Goal: Transaction & Acquisition: Purchase product/service

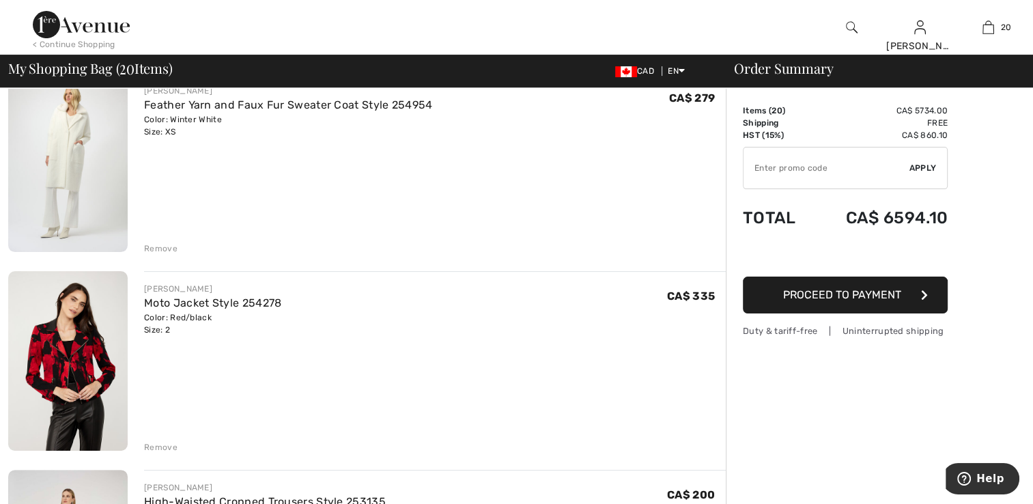
scroll to position [410, 0]
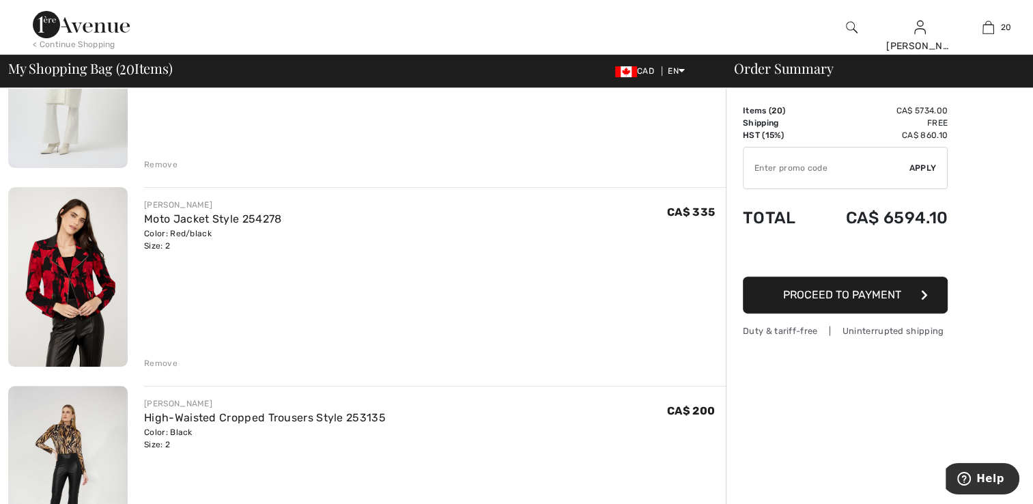
click at [76, 329] on img at bounding box center [67, 277] width 119 height 180
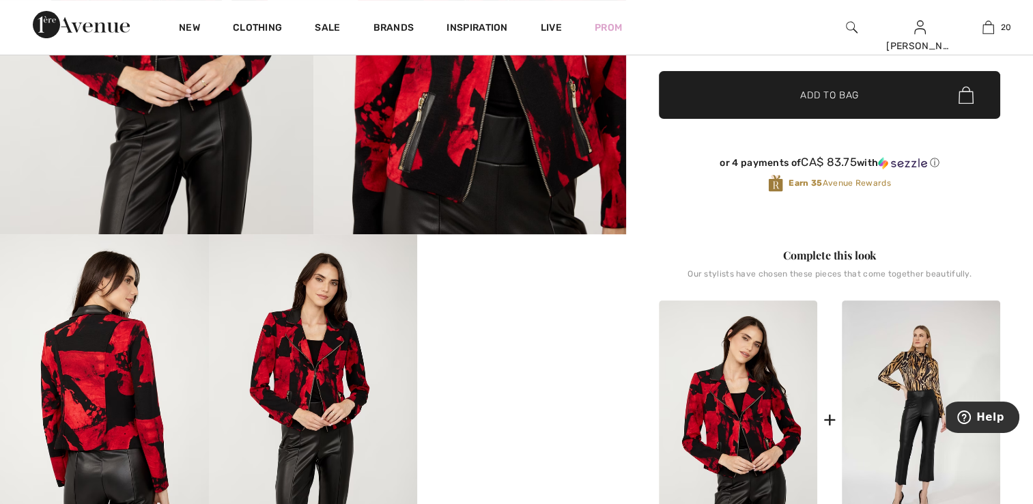
scroll to position [341, 0]
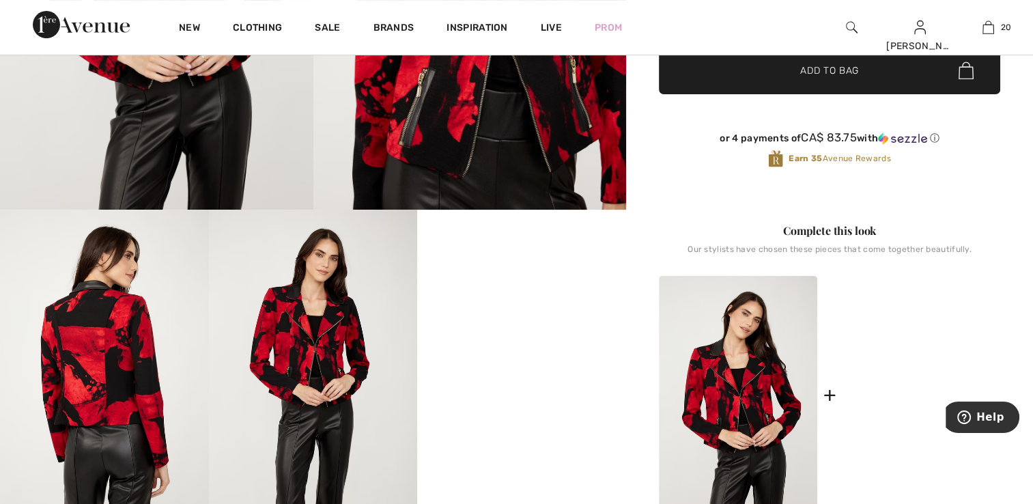
click at [863, 411] on img at bounding box center [921, 395] width 158 height 238
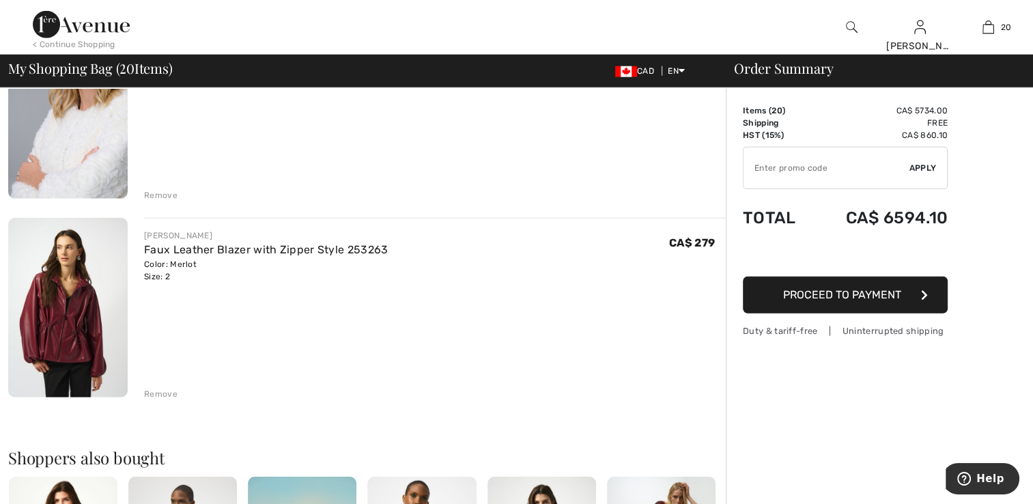
scroll to position [3754, 0]
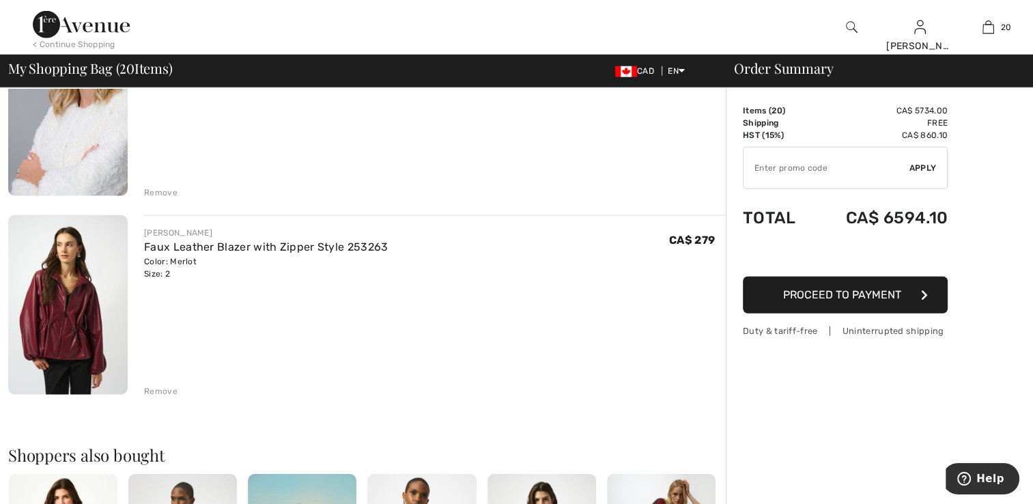
click at [153, 386] on div "Remove" at bounding box center [160, 391] width 33 height 12
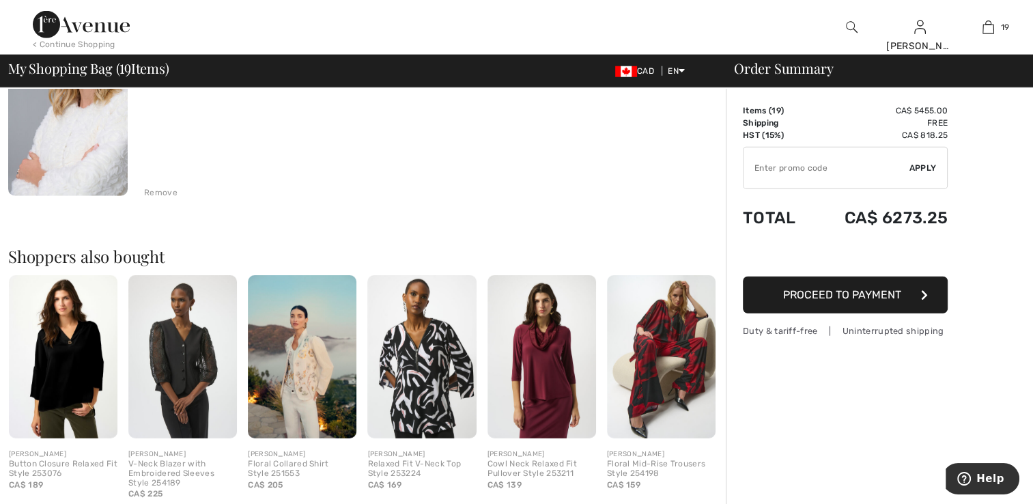
click at [167, 186] on div "Remove" at bounding box center [160, 192] width 33 height 12
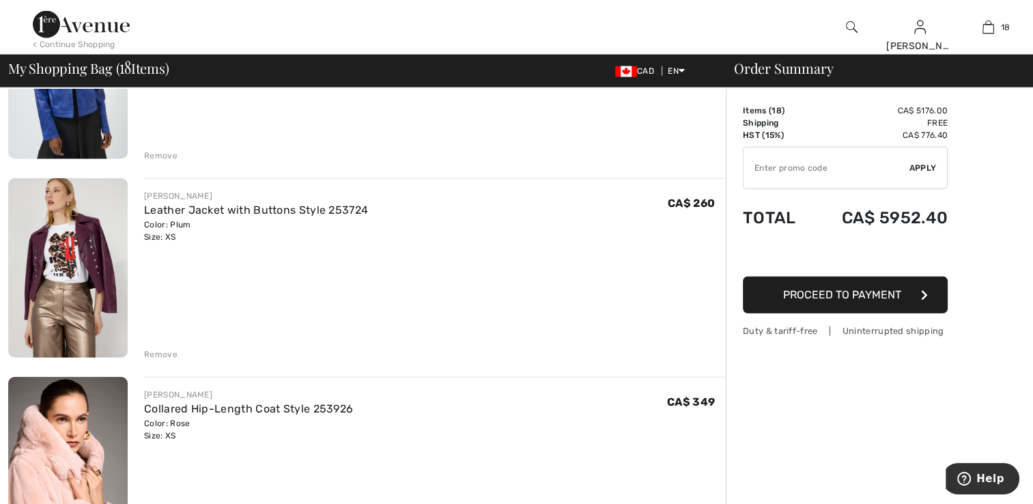
scroll to position [3188, 0]
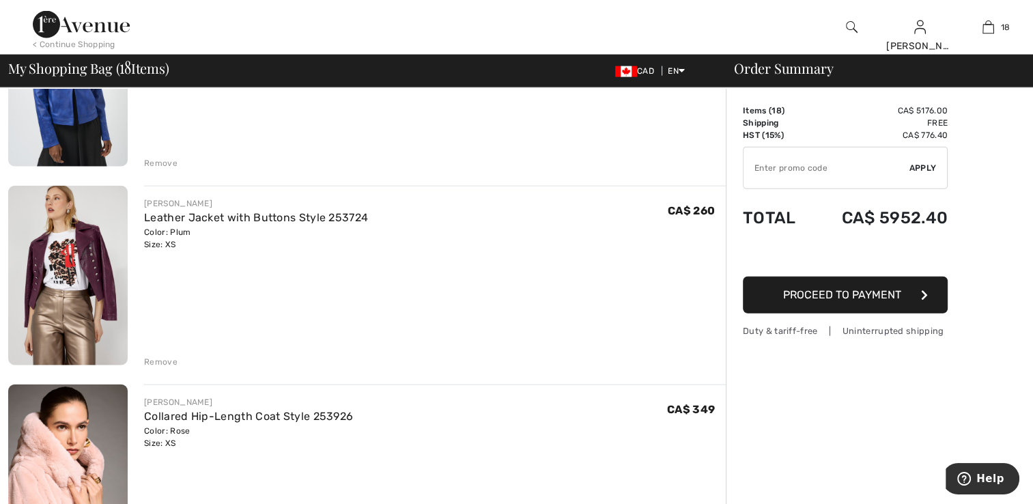
click at [153, 358] on div "Remove" at bounding box center [160, 362] width 33 height 12
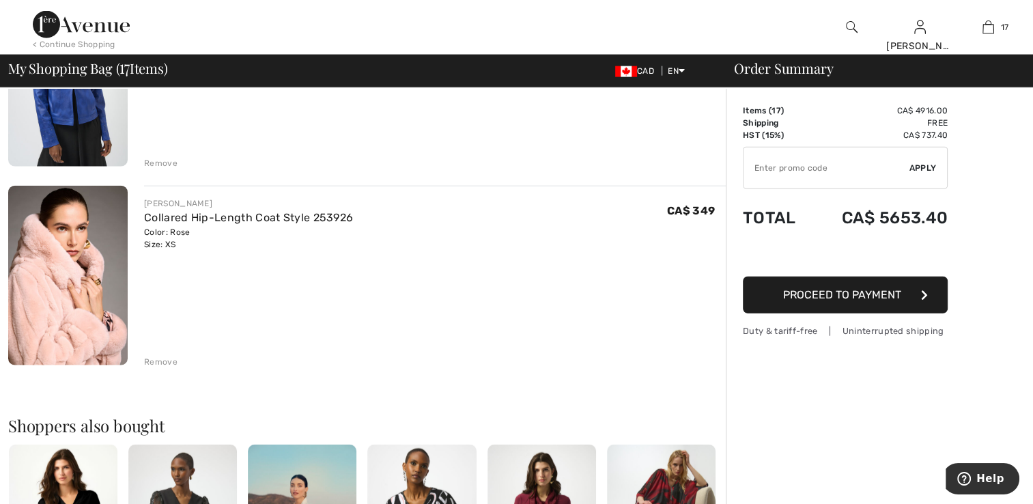
click at [156, 164] on div "Remove" at bounding box center [160, 163] width 33 height 12
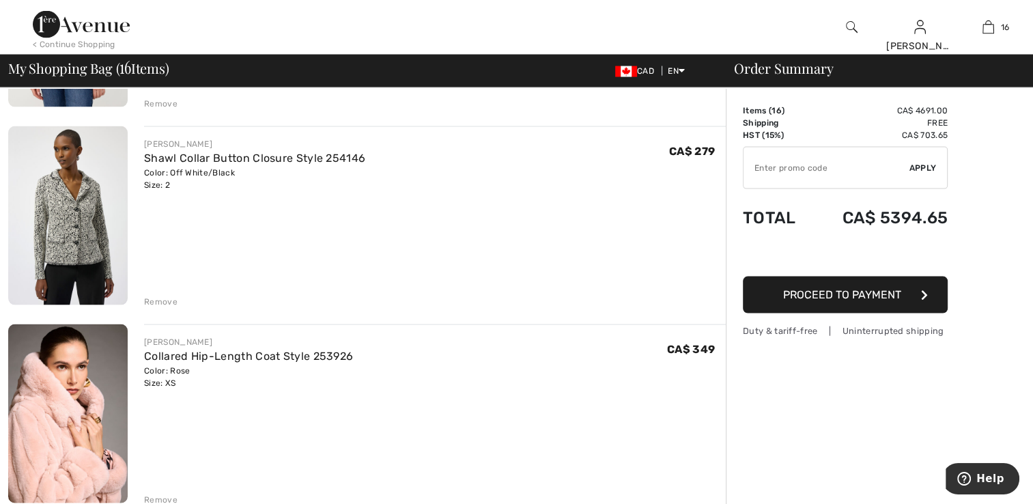
scroll to position [2828, 0]
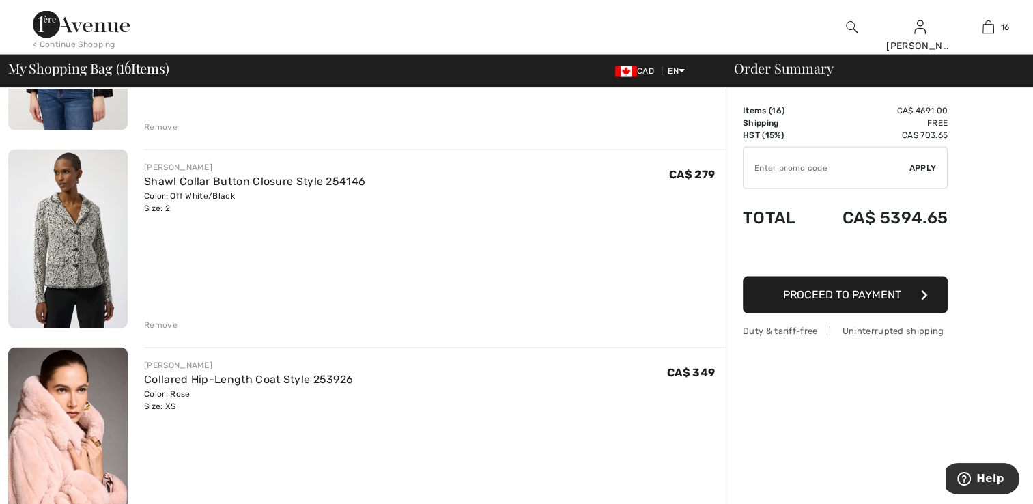
click at [170, 326] on div "Remove" at bounding box center [160, 325] width 33 height 12
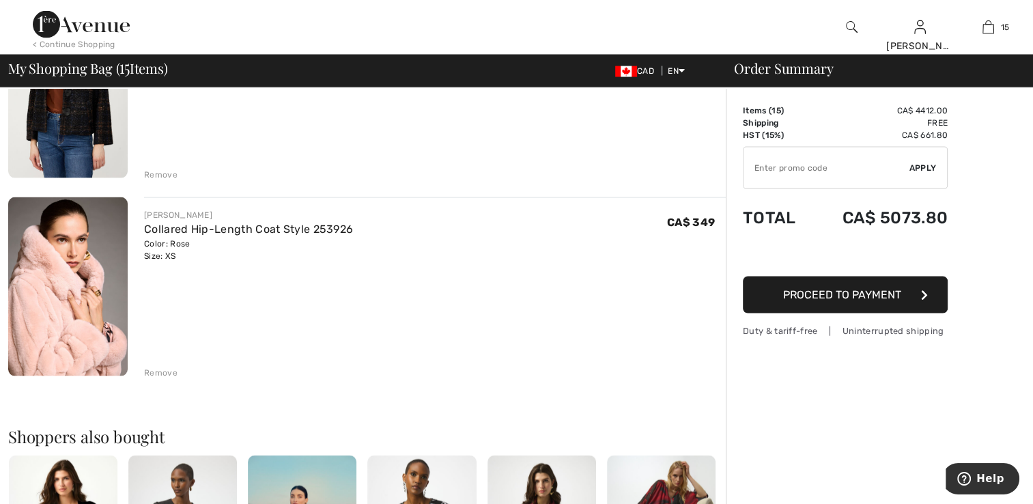
scroll to position [2692, 0]
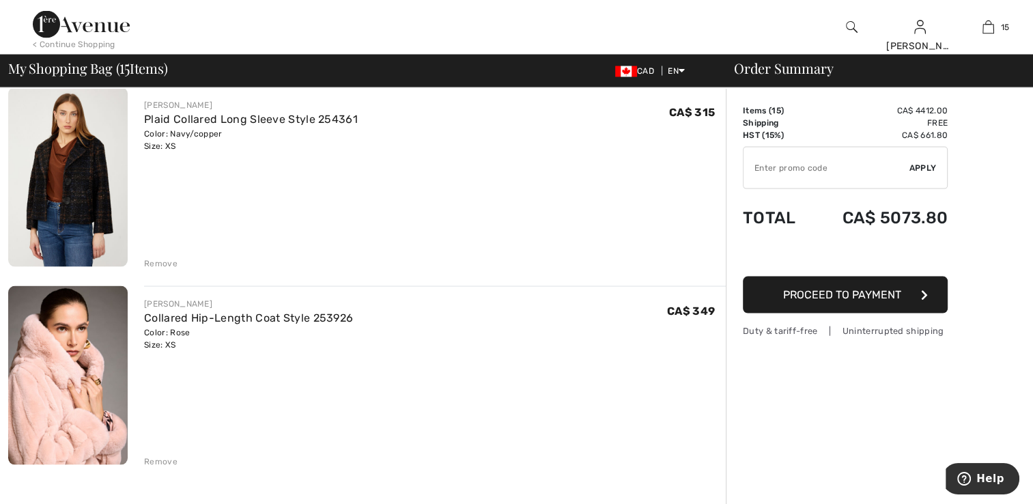
click at [161, 262] on div "Remove" at bounding box center [160, 263] width 33 height 12
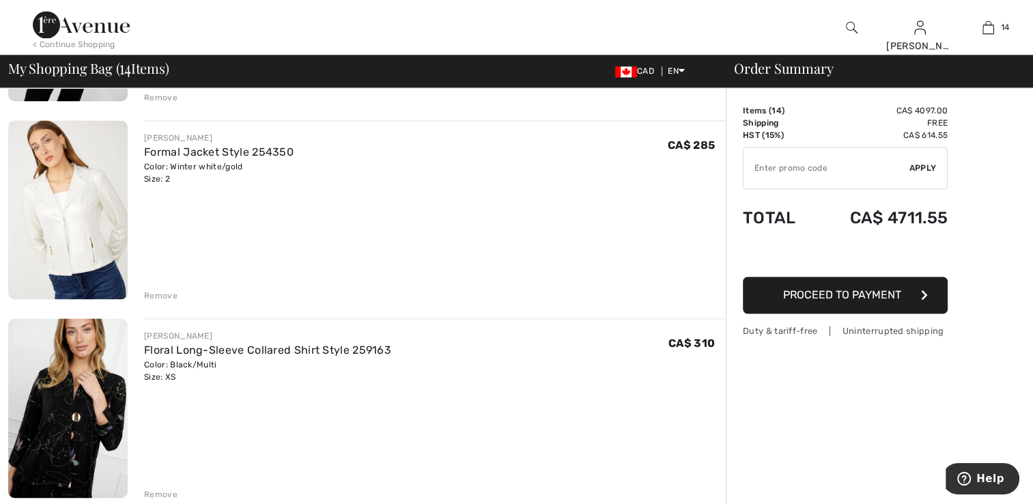
scroll to position [2009, 0]
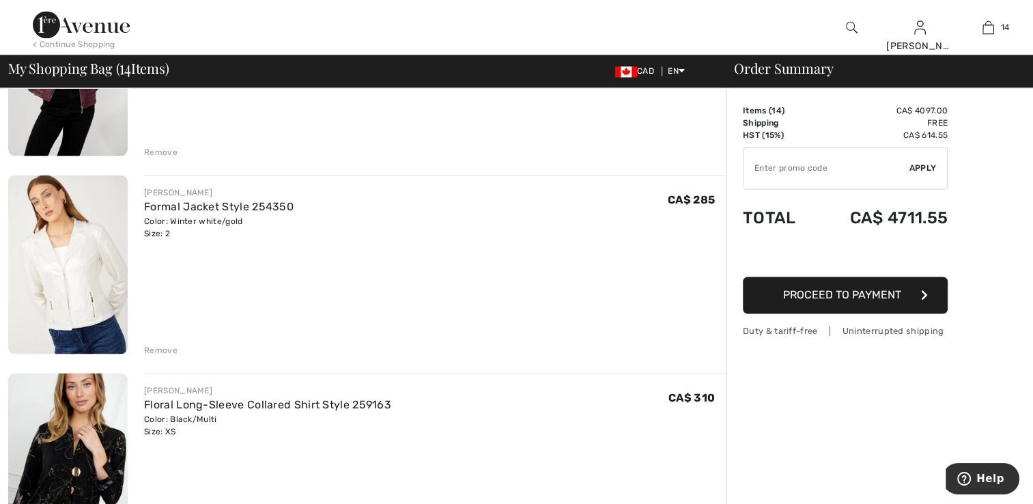
click at [174, 347] on div "Remove" at bounding box center [160, 350] width 33 height 12
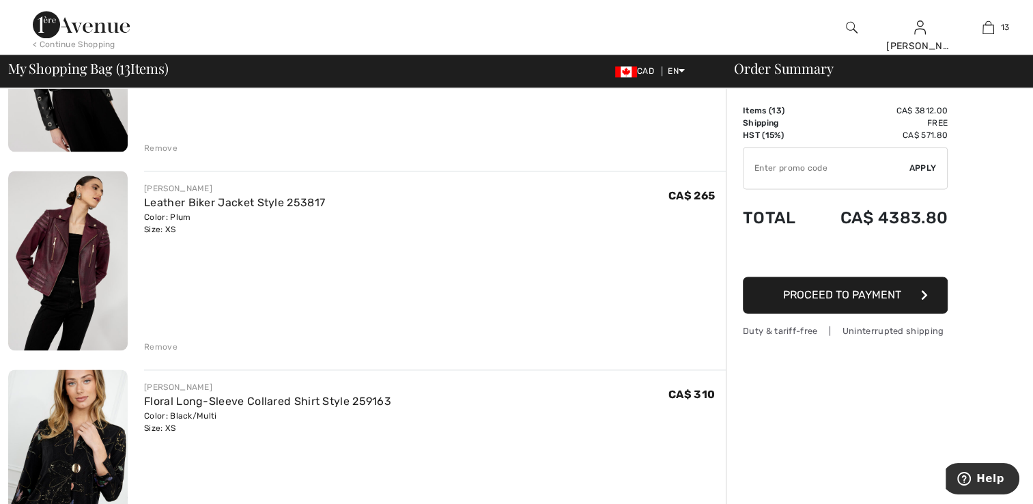
scroll to position [1805, 0]
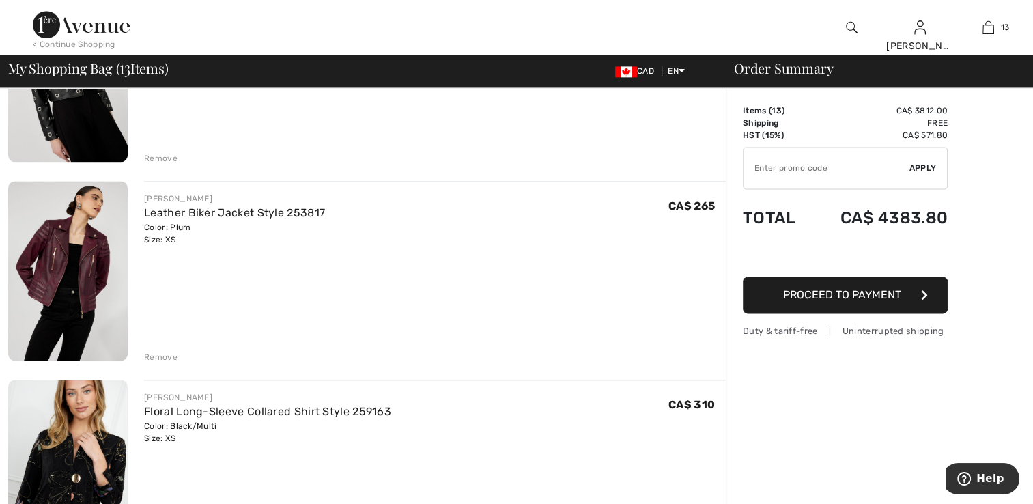
click at [154, 356] on div "Remove" at bounding box center [160, 357] width 33 height 12
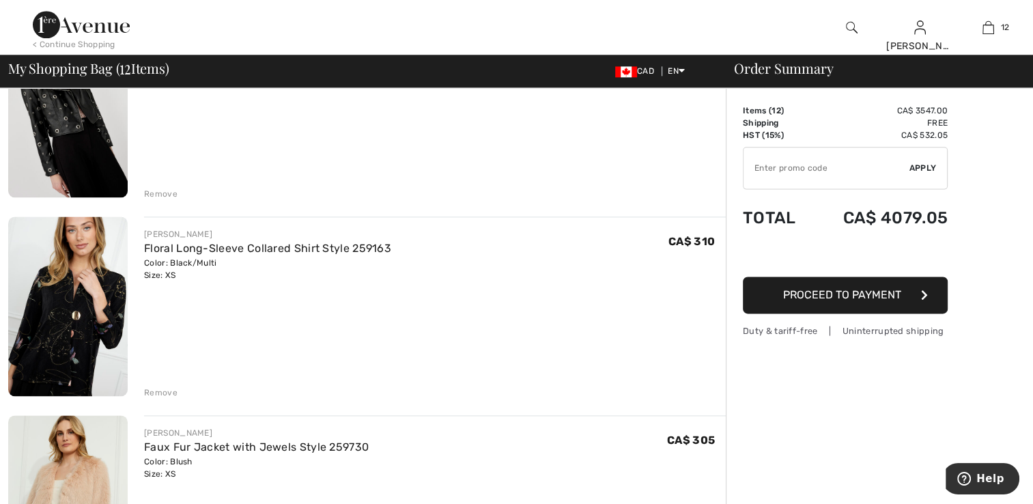
scroll to position [1736, 0]
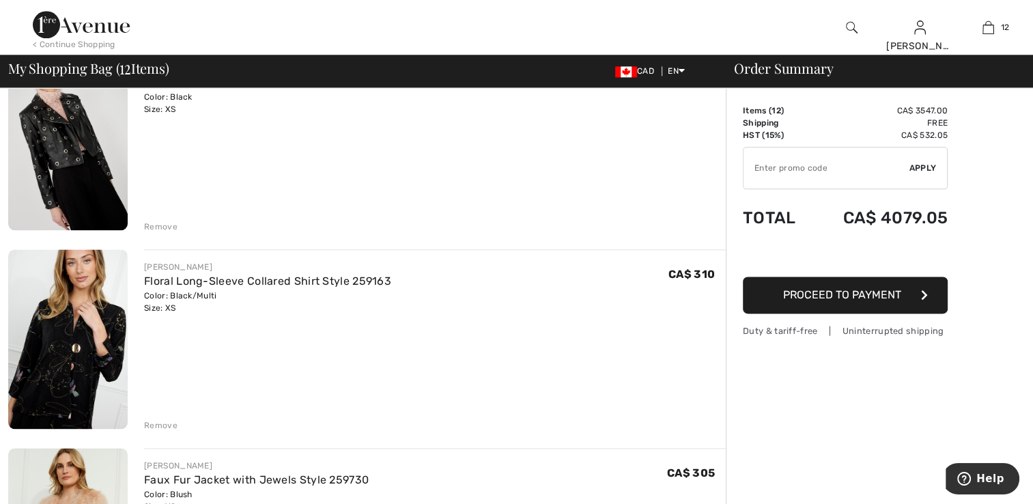
click at [160, 425] on div "Remove" at bounding box center [160, 425] width 33 height 12
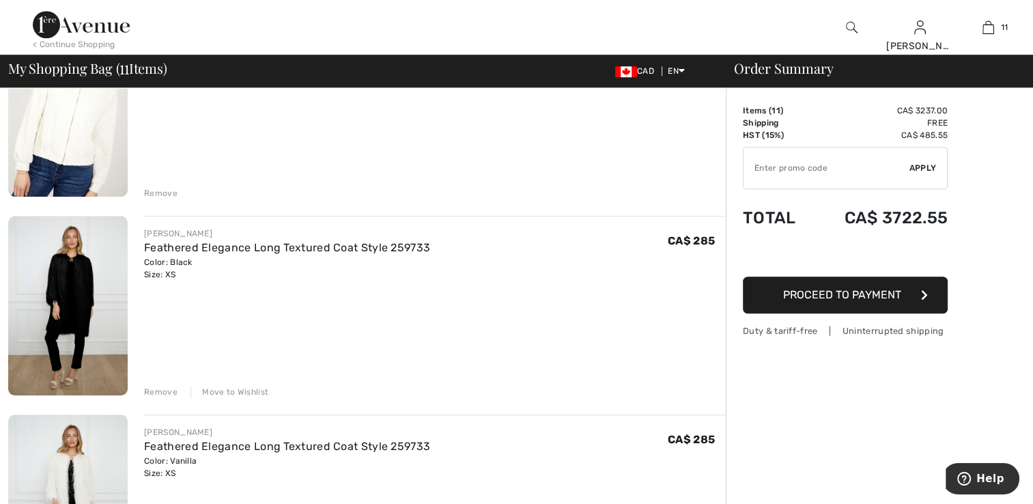
scroll to position [917, 0]
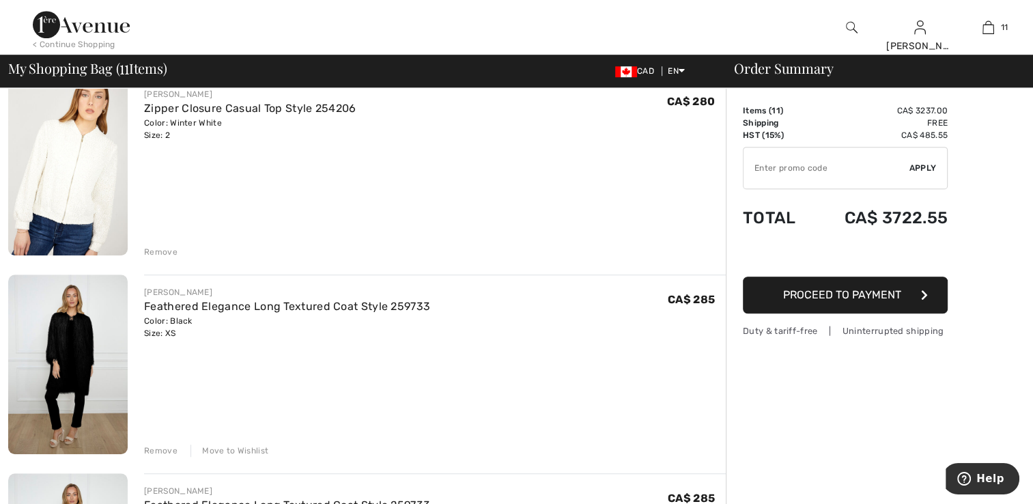
click at [158, 247] on div "Remove" at bounding box center [160, 252] width 33 height 12
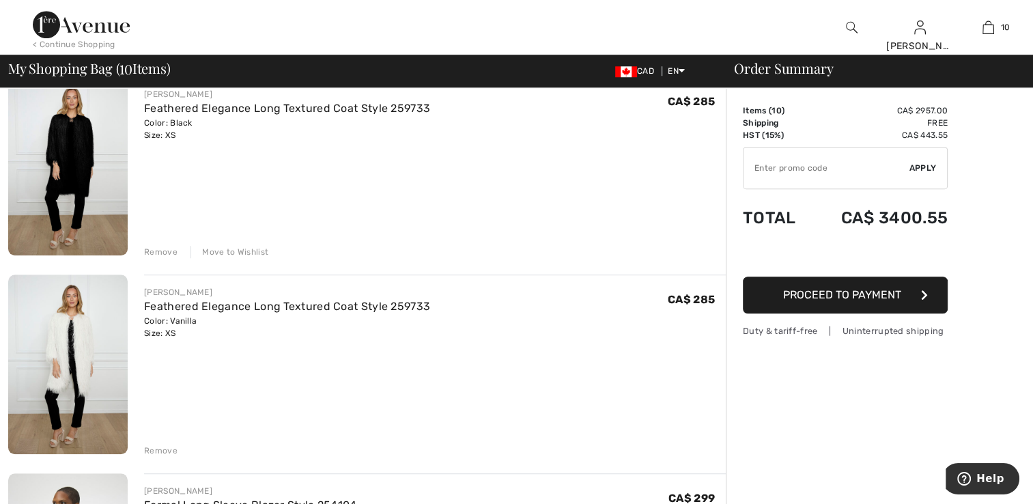
drag, startPoint x: 158, startPoint y: 452, endPoint x: 156, endPoint y: 438, distance: 14.4
click at [158, 451] on div "Remove" at bounding box center [160, 450] width 33 height 12
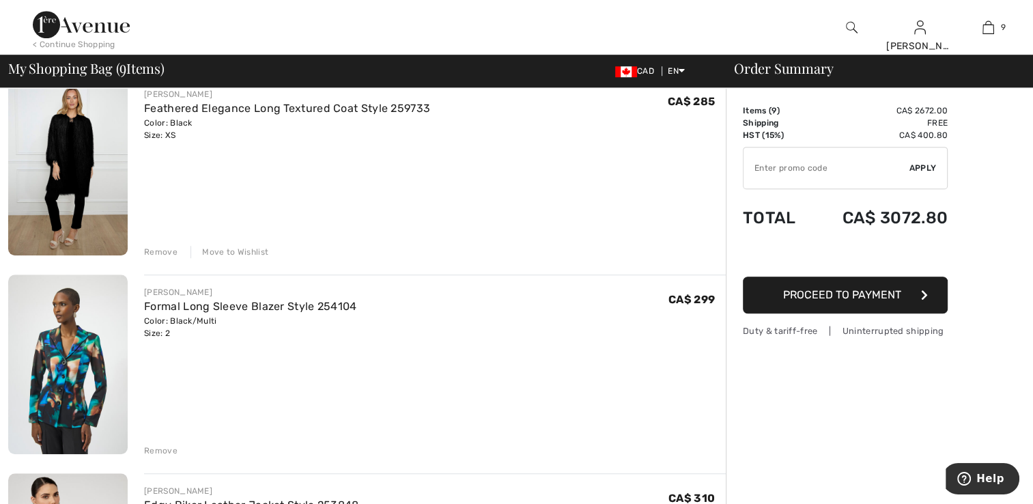
click at [150, 250] on div "Remove" at bounding box center [160, 252] width 33 height 12
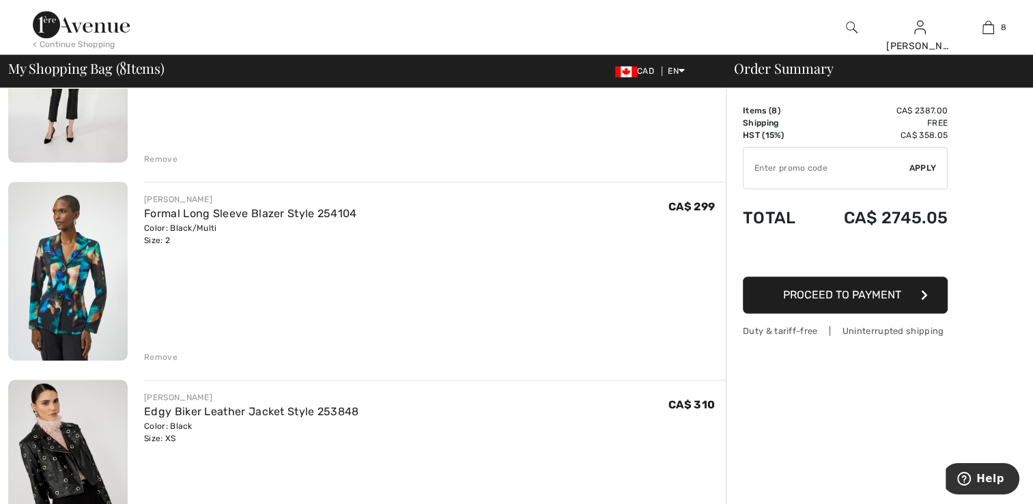
scroll to position [781, 0]
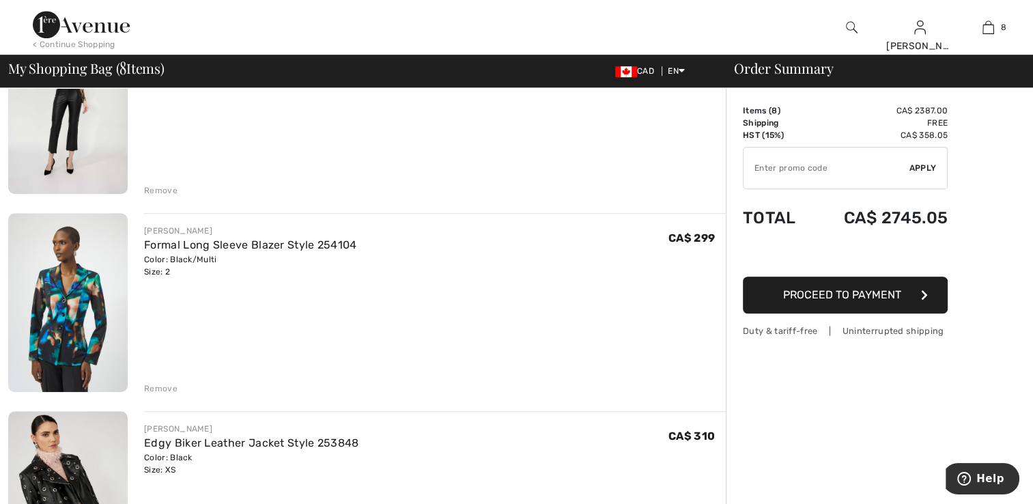
click at [72, 336] on img at bounding box center [67, 302] width 119 height 179
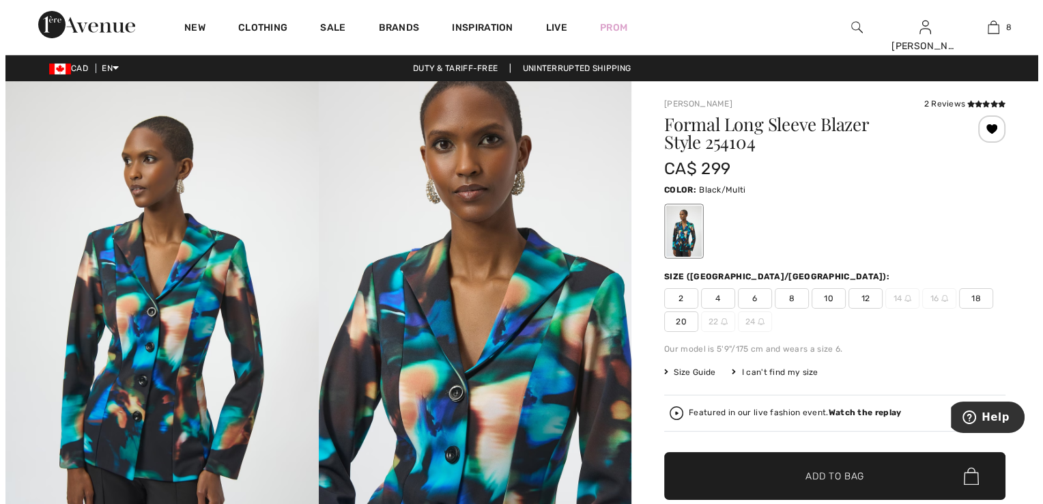
scroll to position [205, 0]
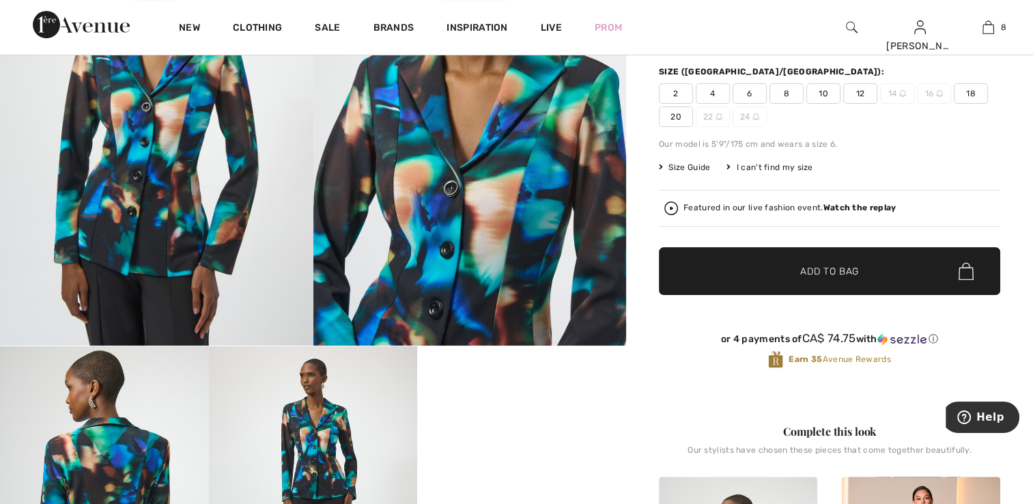
click at [194, 187] on img at bounding box center [156, 110] width 313 height 469
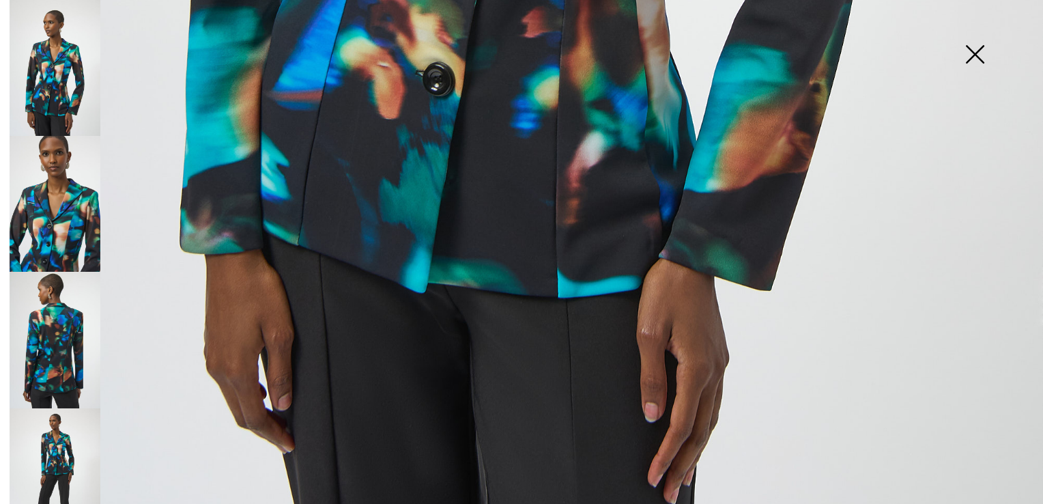
scroll to position [1043, 0]
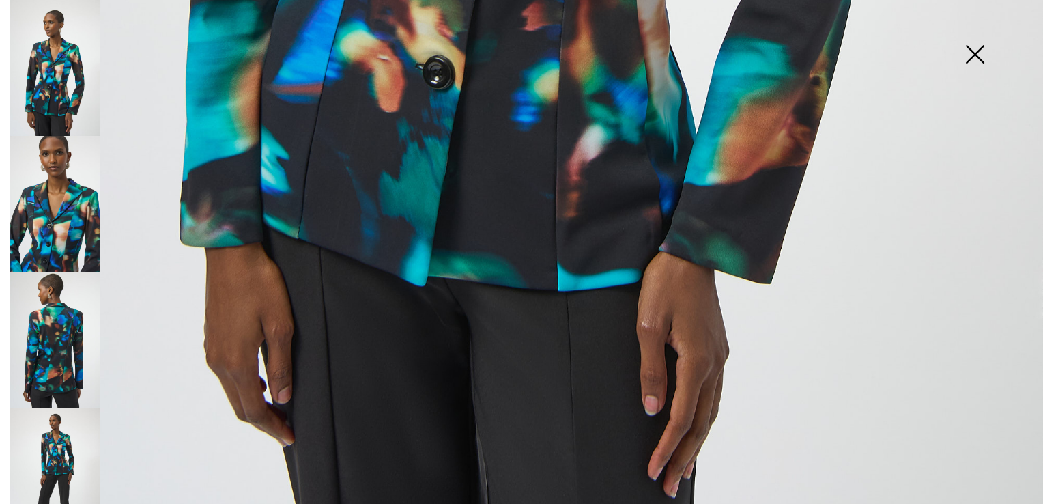
click at [41, 195] on img at bounding box center [55, 204] width 91 height 136
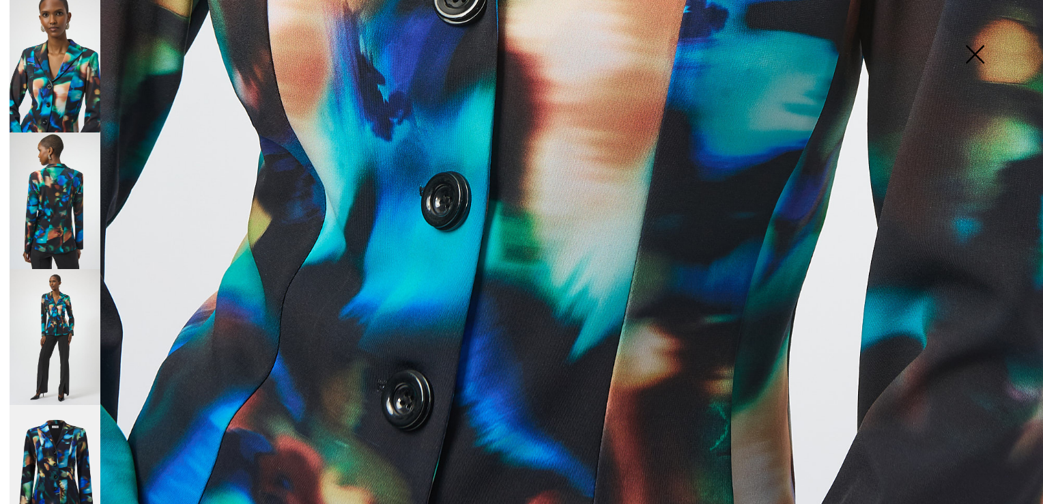
scroll to position [151, 0]
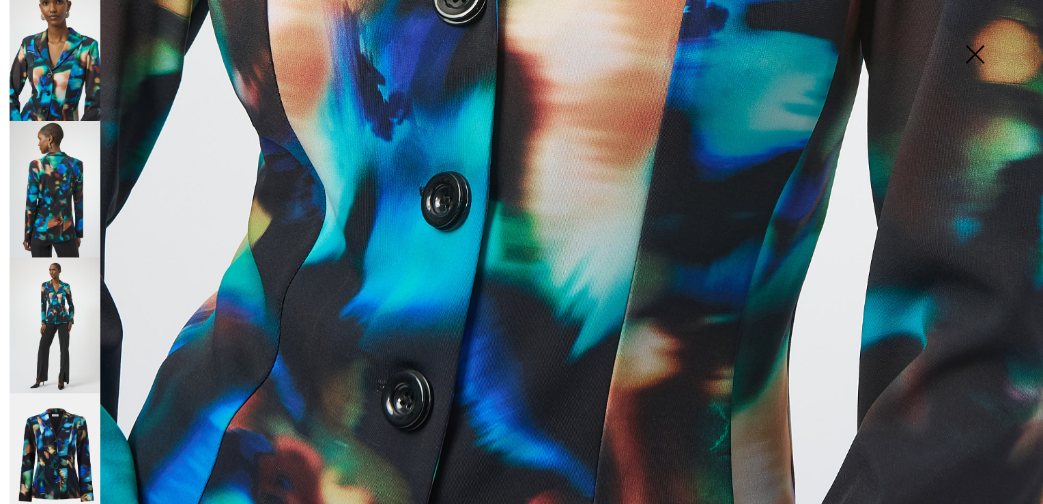
click at [59, 162] on img at bounding box center [55, 189] width 91 height 136
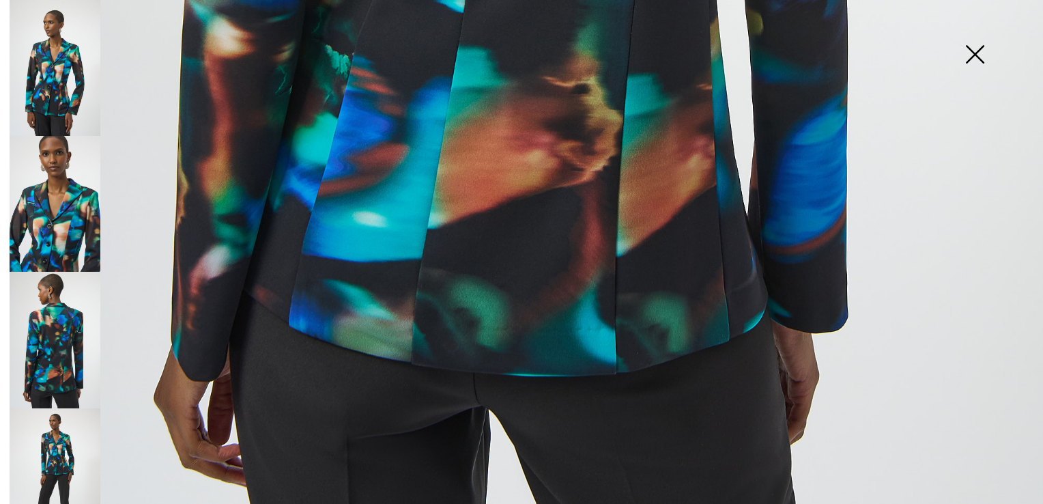
scroll to position [1043, 0]
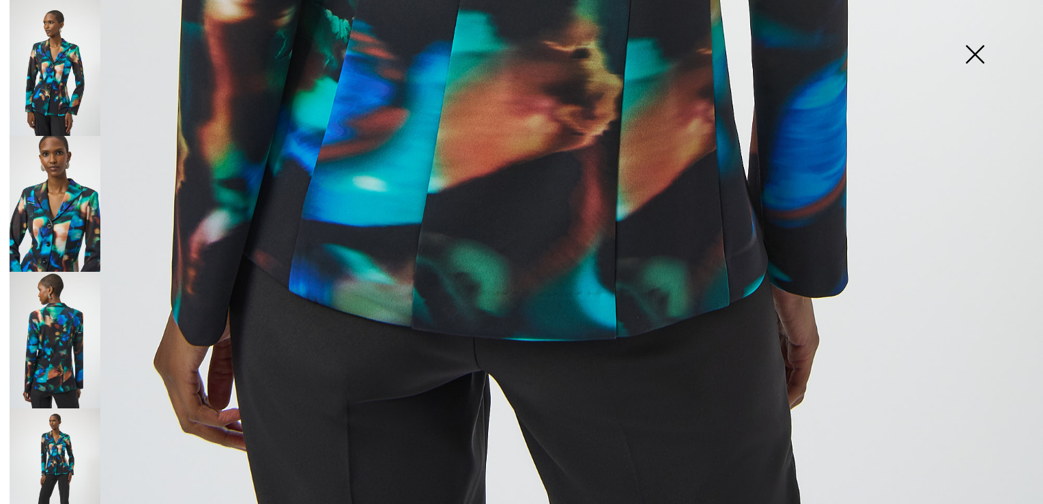
click at [55, 425] on img at bounding box center [55, 476] width 91 height 136
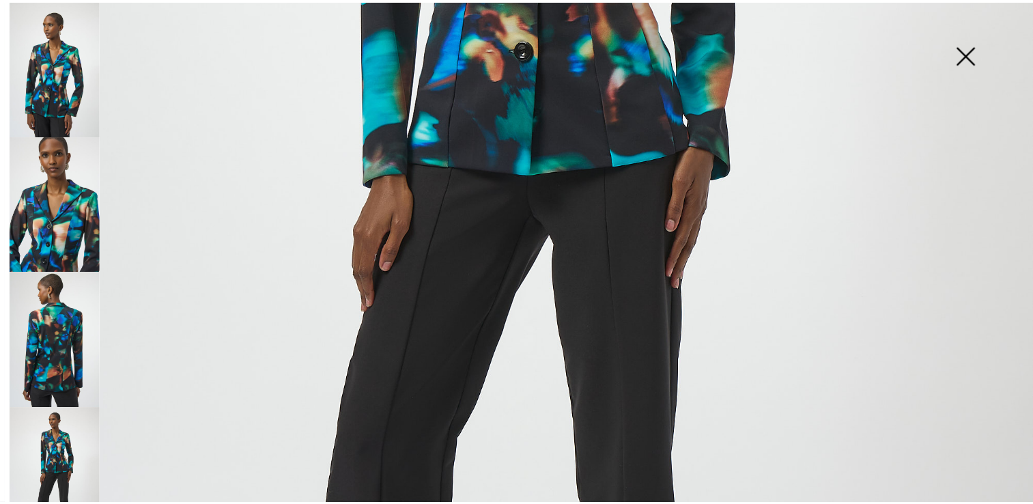
scroll to position [633, 0]
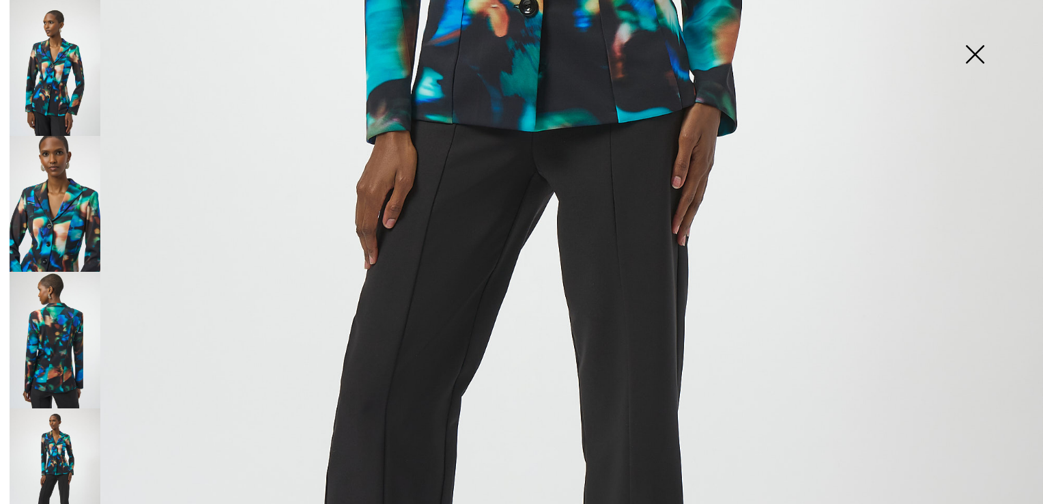
click at [983, 49] on img at bounding box center [975, 55] width 68 height 70
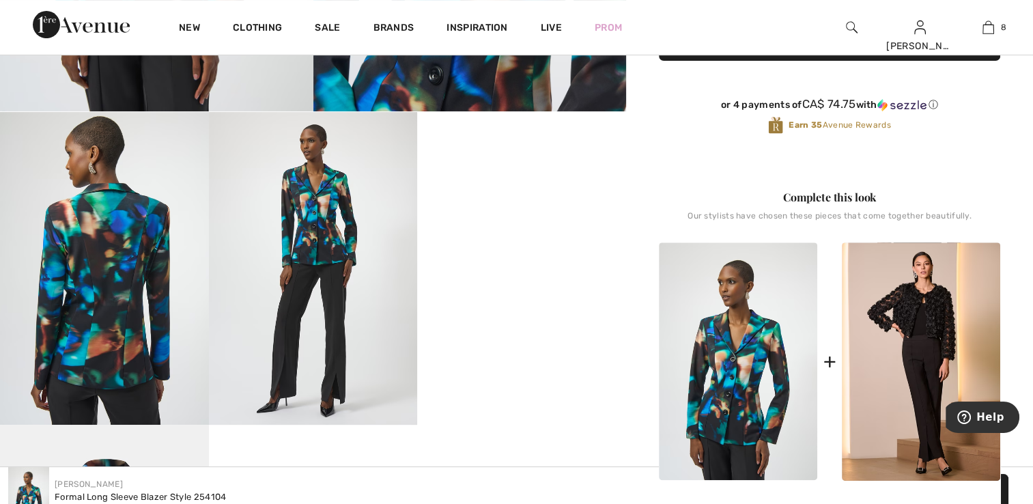
scroll to position [478, 0]
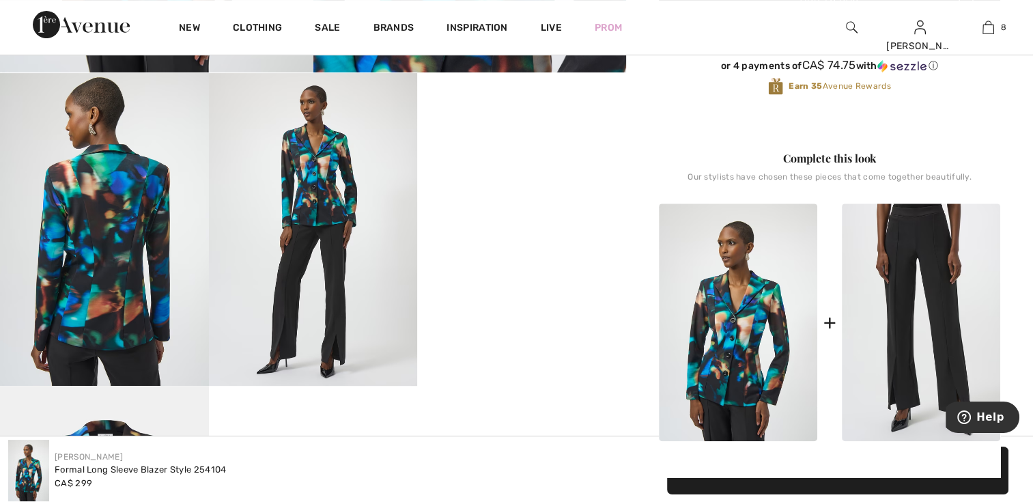
click at [936, 338] on img at bounding box center [921, 322] width 158 height 238
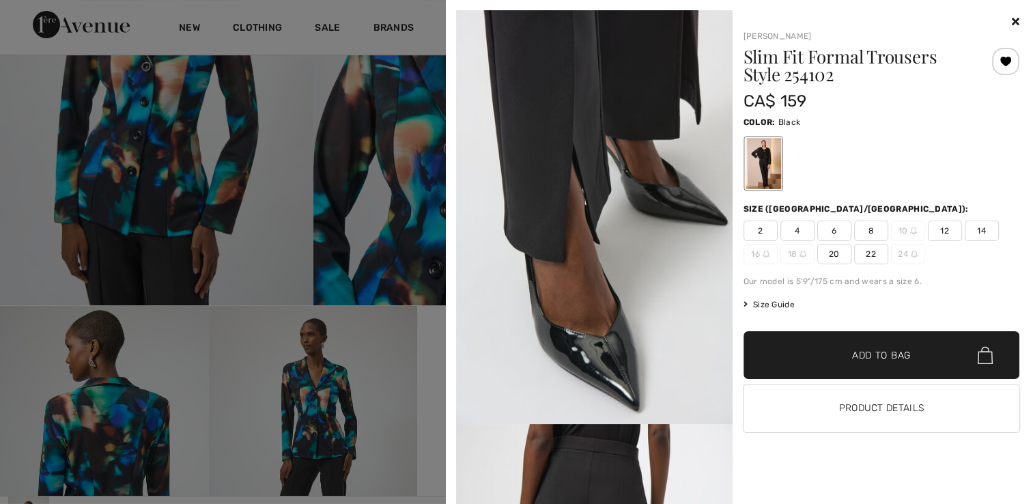
scroll to position [205, 0]
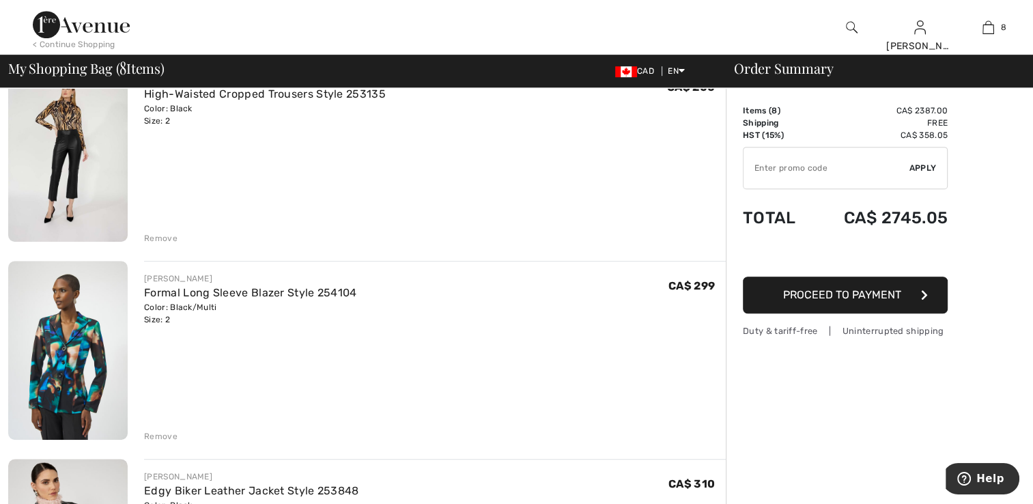
scroll to position [986, 0]
